Goal: Navigation & Orientation: Find specific page/section

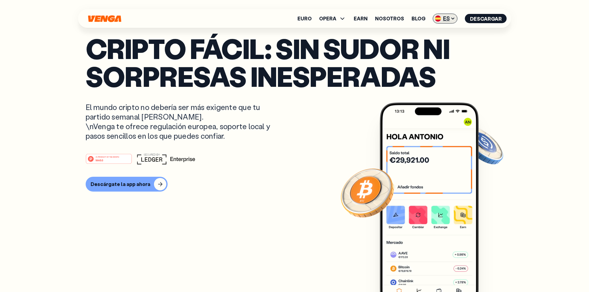
click at [452, 19] on icon at bounding box center [453, 18] width 5 height 5
click at [441, 56] on div "Català - CAT" at bounding box center [429, 55] width 33 height 6
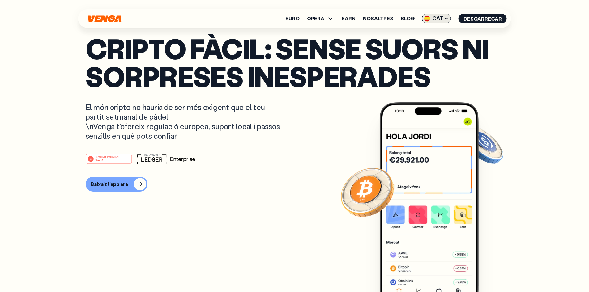
click at [449, 19] on icon at bounding box center [446, 18] width 5 height 5
drag, startPoint x: 88, startPoint y: 184, endPoint x: 97, endPoint y: 184, distance: 9.3
click at [97, 141] on p "El món cripto no hauria de ser més exigent que el teu partit setmanal [PERSON_N…" at bounding box center [184, 121] width 196 height 39
copy p "\n"
click at [441, 17] on span "CAT" at bounding box center [436, 19] width 29 height 10
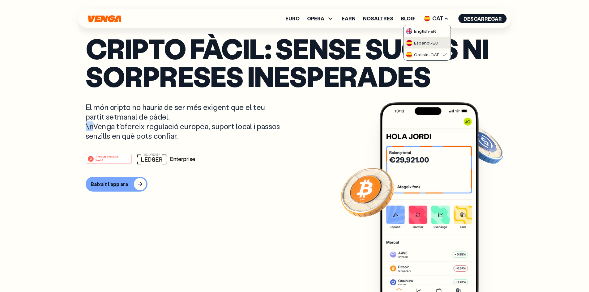
click at [433, 41] on div "Español - ES" at bounding box center [422, 43] width 32 height 6
